Goal: Communication & Community: Participate in discussion

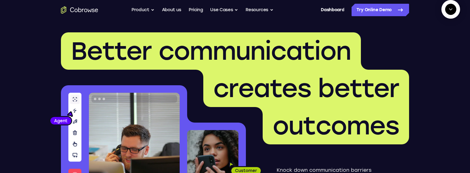
click at [431, 41] on span "New call" at bounding box center [441, 38] width 20 height 6
click at [441, 44] on textarea "Text message input" at bounding box center [449, 37] width 16 height 11
type textarea "add a team member"
click at [441, 44] on textarea "Text message input" at bounding box center [449, 37] width 16 height 11
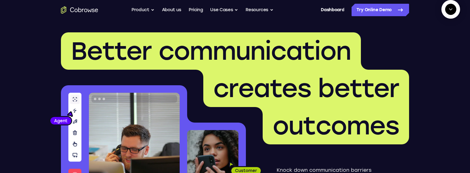
type textarea "sure"
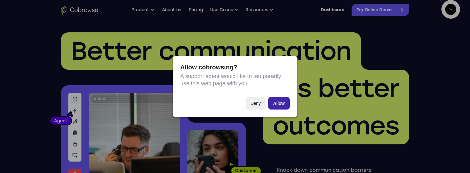
click at [284, 103] on button "Allow" at bounding box center [278, 103] width 21 height 12
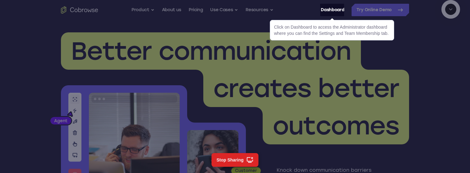
scroll to position [127, 0]
click at [327, 11] on link "Dashboard" at bounding box center [332, 10] width 23 height 12
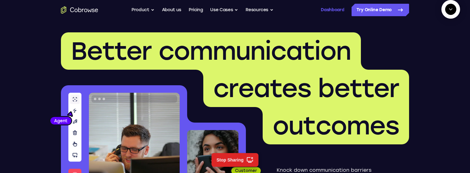
scroll to position [143, 0]
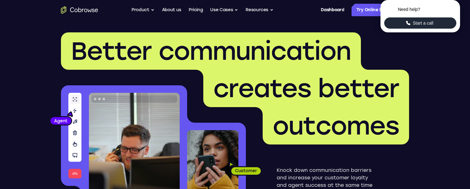
click at [407, 26] on icon "Start a call" at bounding box center [408, 23] width 6 height 6
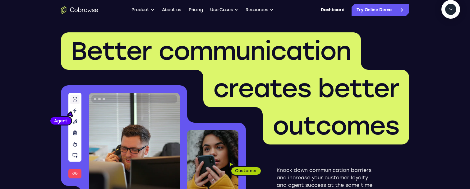
click at [446, 44] on textarea "Text message input" at bounding box center [454, 37] width 16 height 11
type textarea "add a team member"
type textarea "yes"
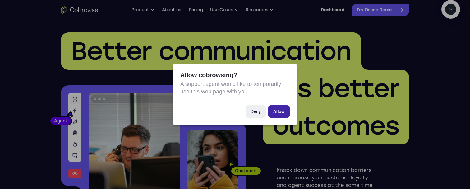
click at [282, 111] on button "Allow" at bounding box center [278, 111] width 21 height 12
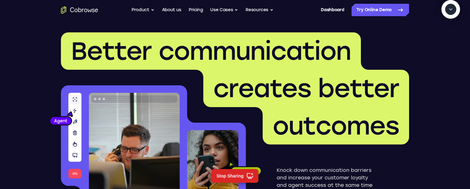
scroll to position [101, 0]
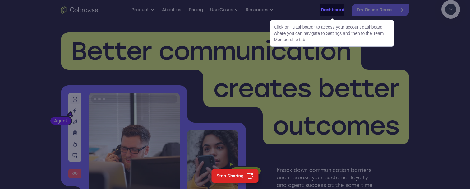
click at [326, 11] on link "Dashboard" at bounding box center [332, 10] width 23 height 12
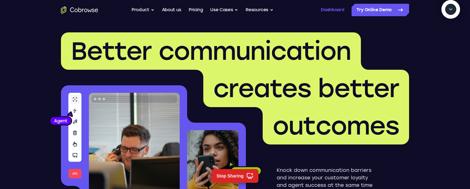
scroll to position [120, 0]
